Goal: Task Accomplishment & Management: Use online tool/utility

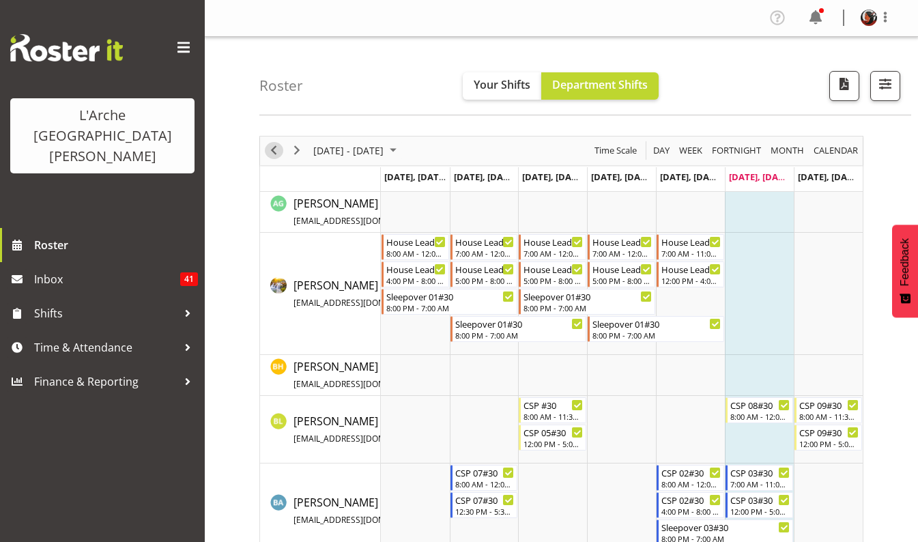
click at [271, 150] on span "Previous" at bounding box center [274, 150] width 16 height 17
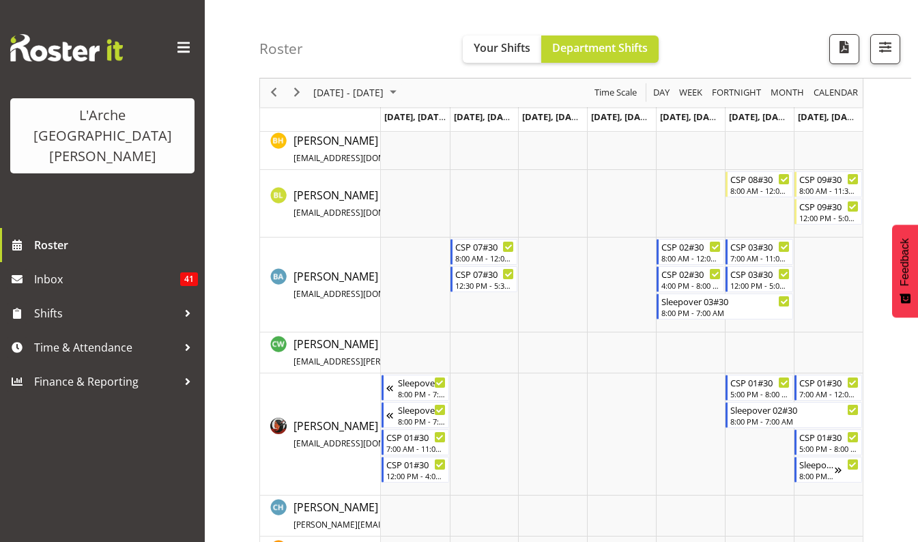
scroll to position [224, 0]
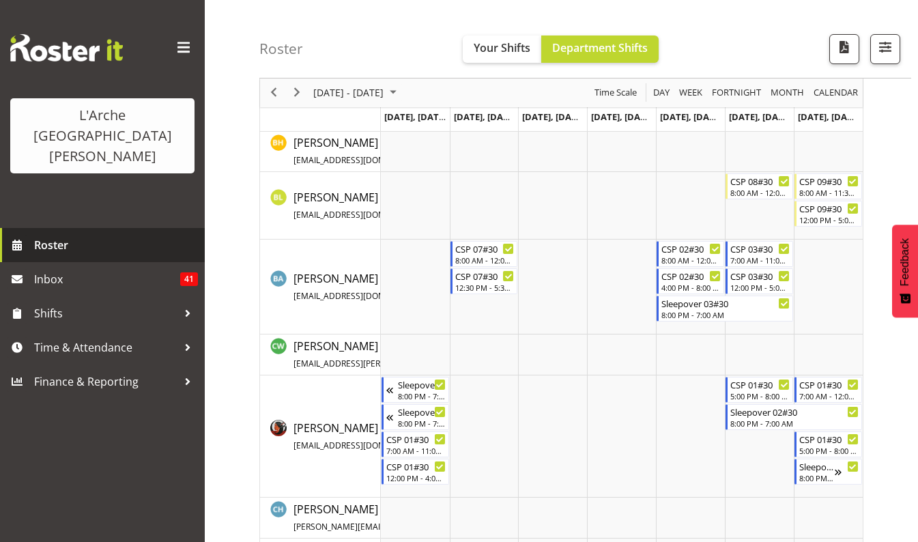
click at [54, 235] on span "Roster" at bounding box center [116, 245] width 164 height 20
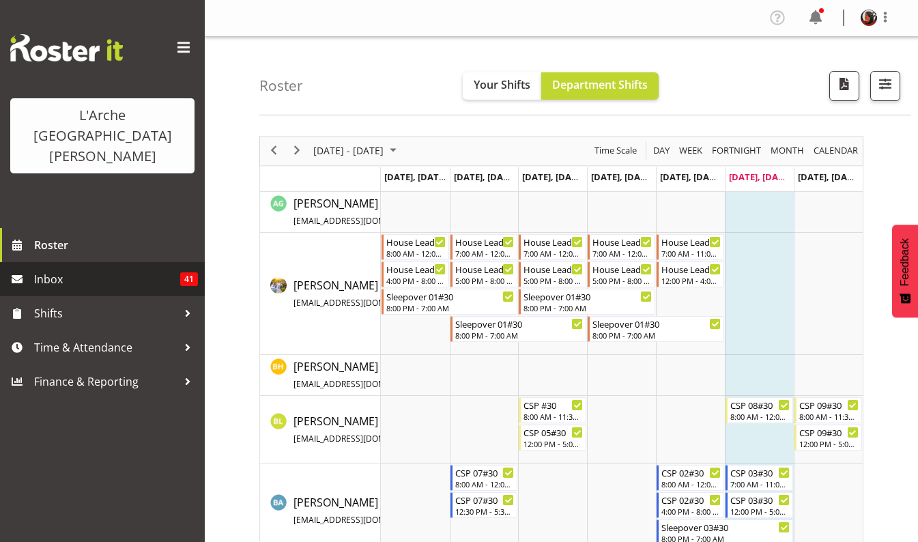
click at [48, 269] on span "Inbox" at bounding box center [107, 279] width 146 height 20
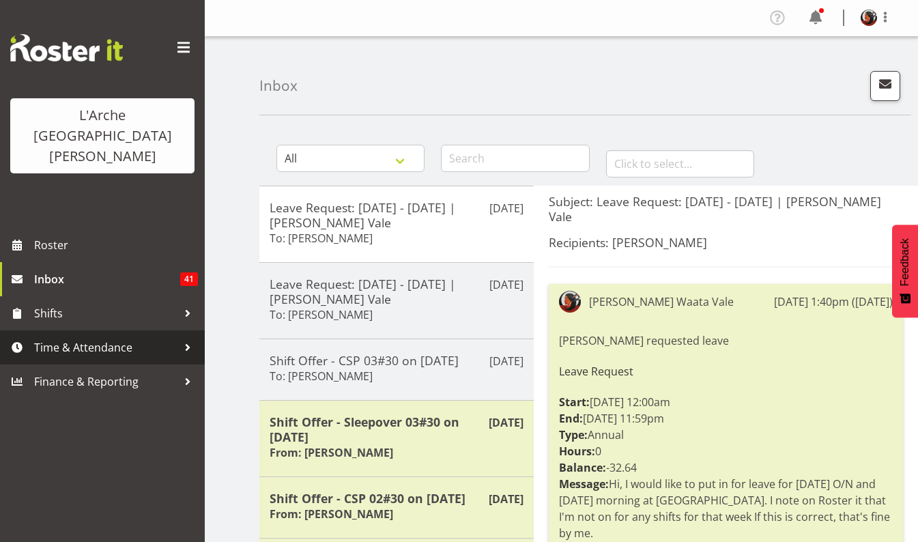
click at [87, 337] on span "Time & Attendance" at bounding box center [105, 347] width 143 height 20
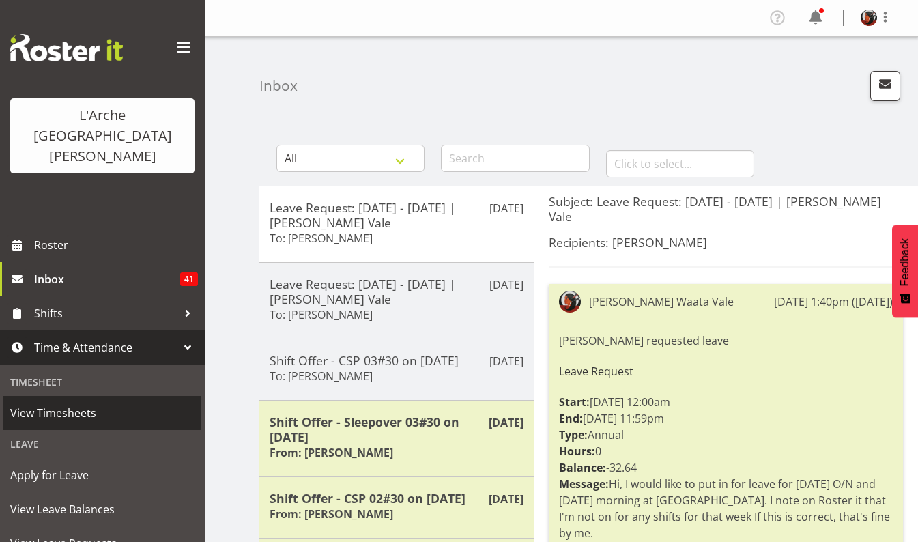
click at [67, 403] on span "View Timesheets" at bounding box center [102, 413] width 184 height 20
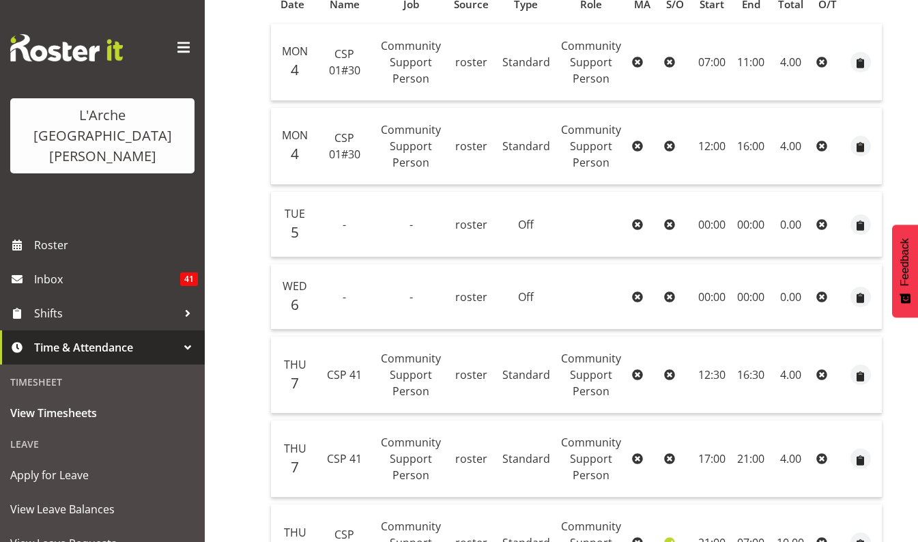
scroll to position [85, 0]
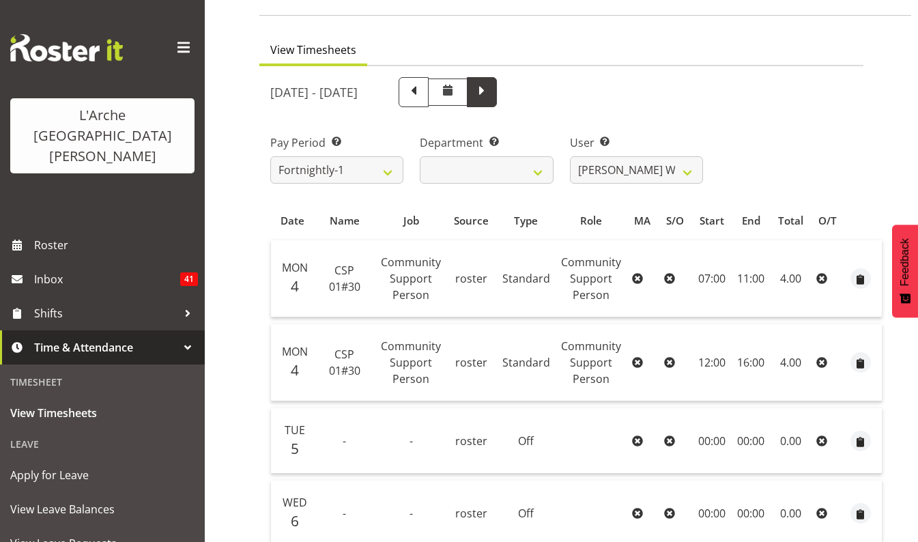
click at [491, 99] on span at bounding box center [482, 91] width 18 height 18
select select
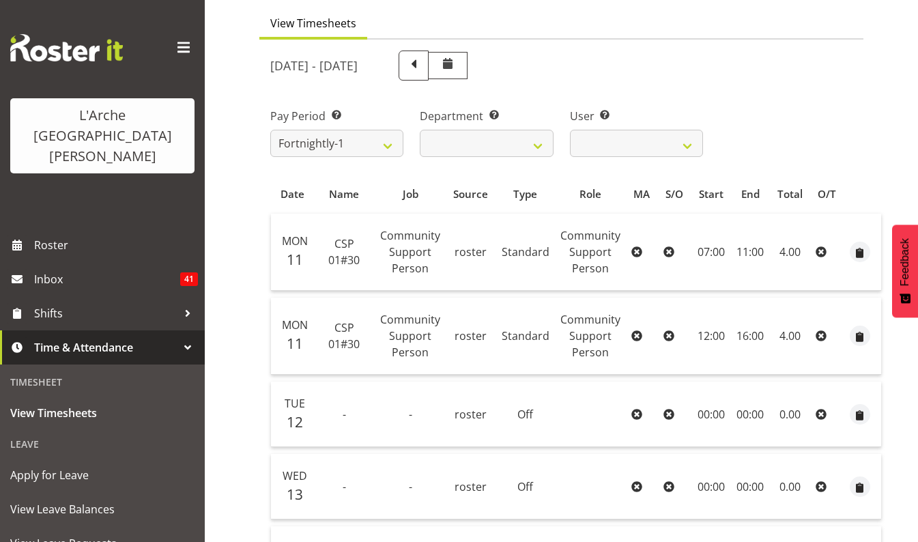
scroll to position [38, 0]
